Goal: Check status: Check status

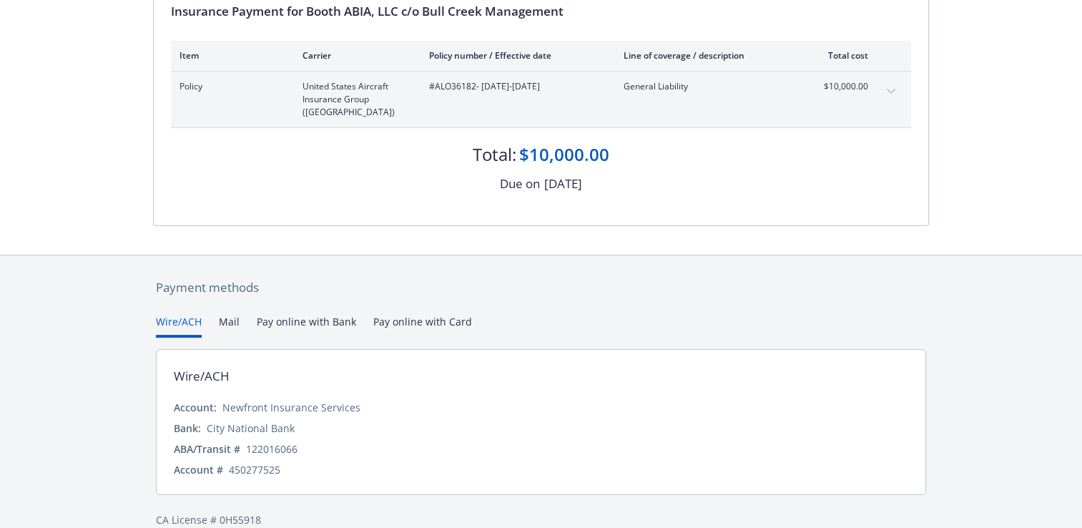
scroll to position [173, 0]
